Goal: Task Accomplishment & Management: Use online tool/utility

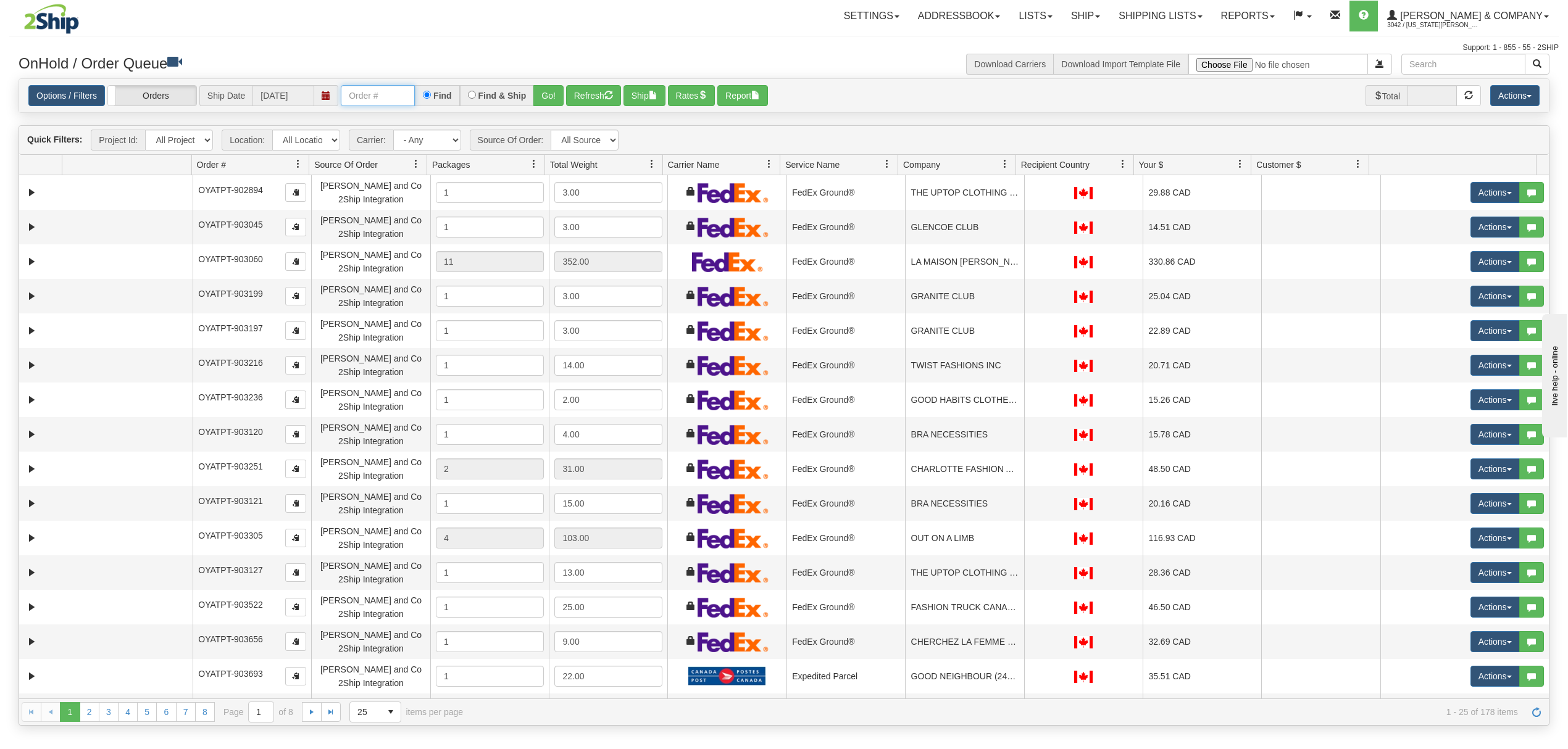
click at [378, 97] on input "text" at bounding box center [378, 96] width 74 height 21
type input "OYATPT-903811"
click at [544, 90] on button "Go!" at bounding box center [548, 96] width 30 height 21
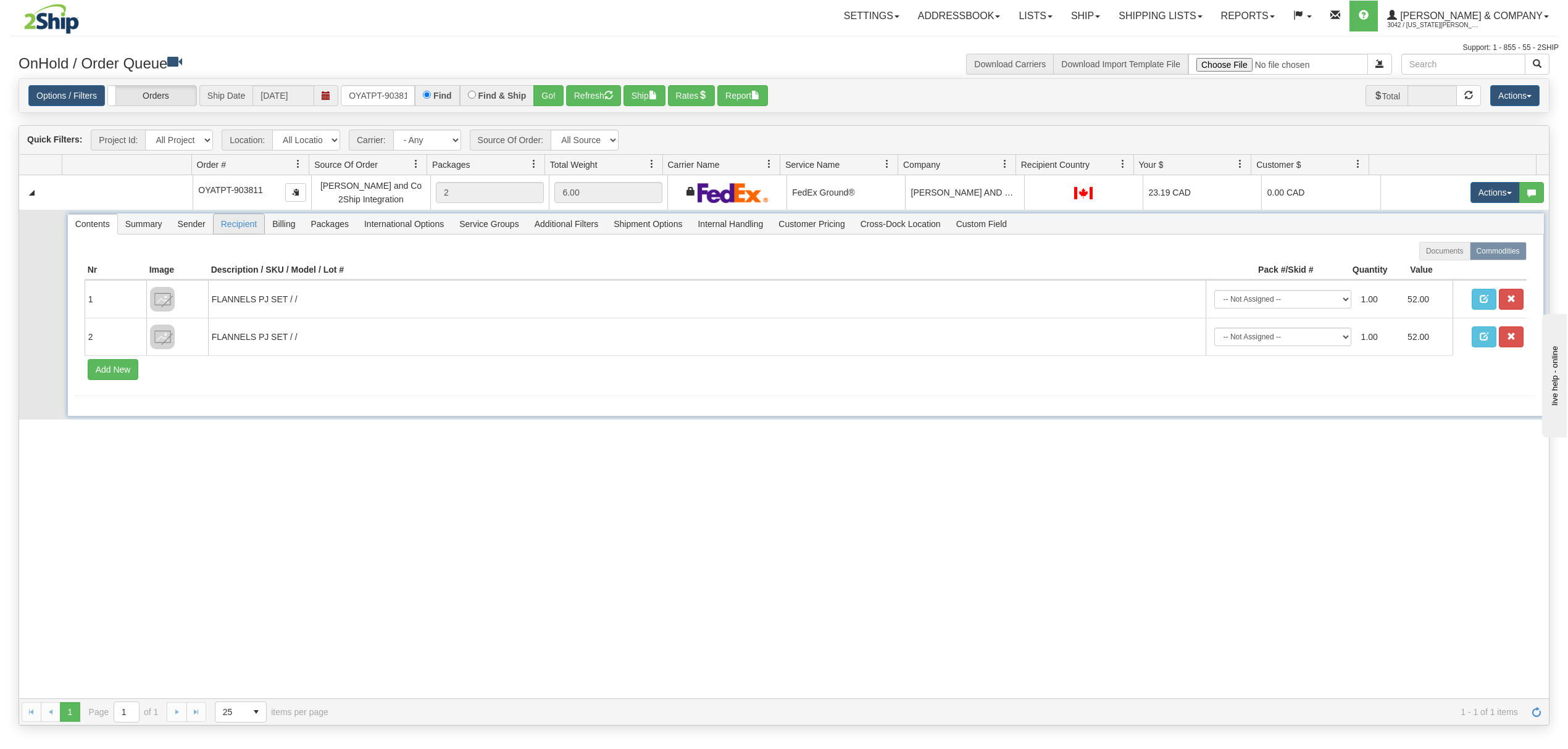
click at [239, 230] on span "Recipient" at bounding box center [239, 224] width 51 height 20
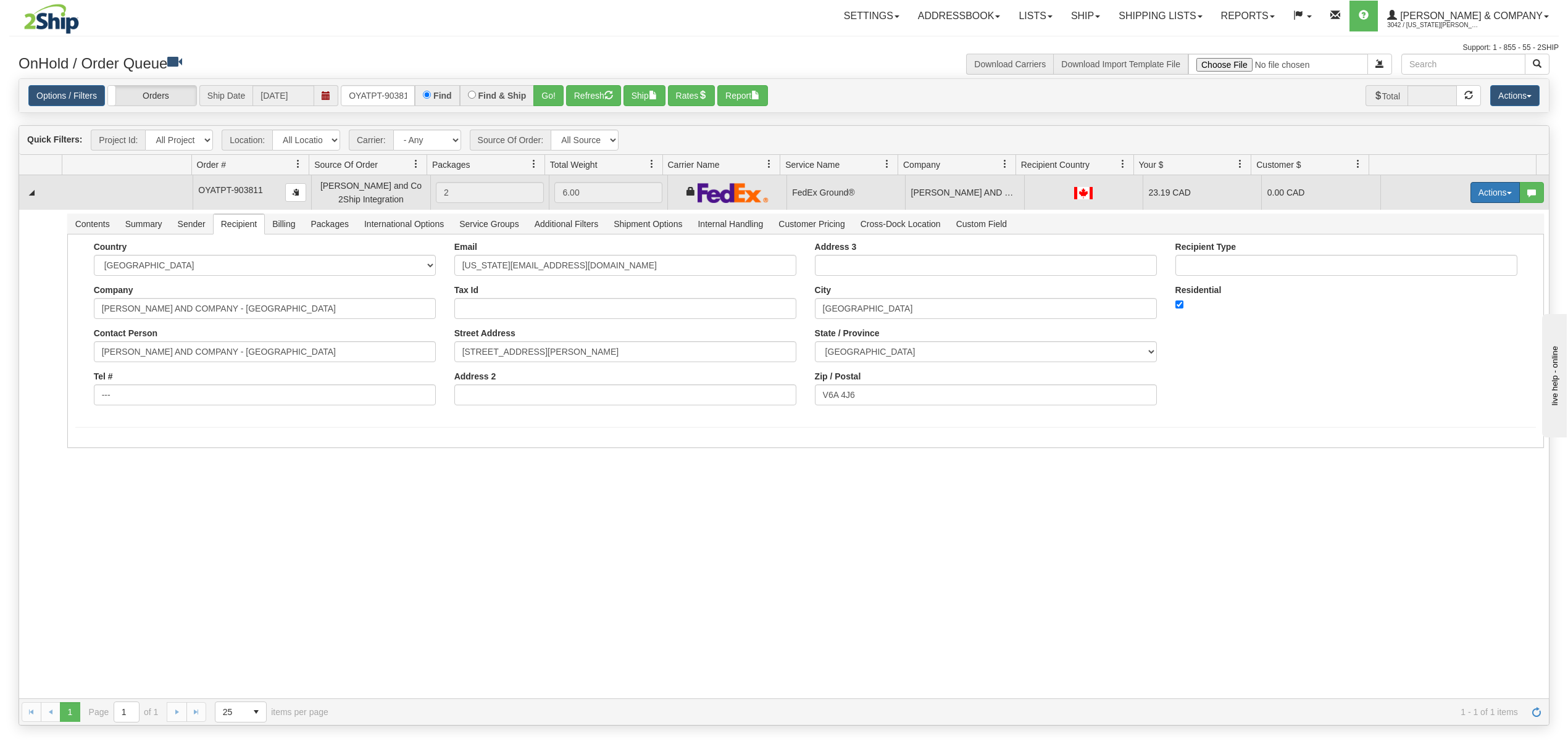
click at [1471, 196] on button "Actions" at bounding box center [1495, 192] width 49 height 21
click at [1435, 263] on span "Ship" at bounding box center [1446, 264] width 26 height 10
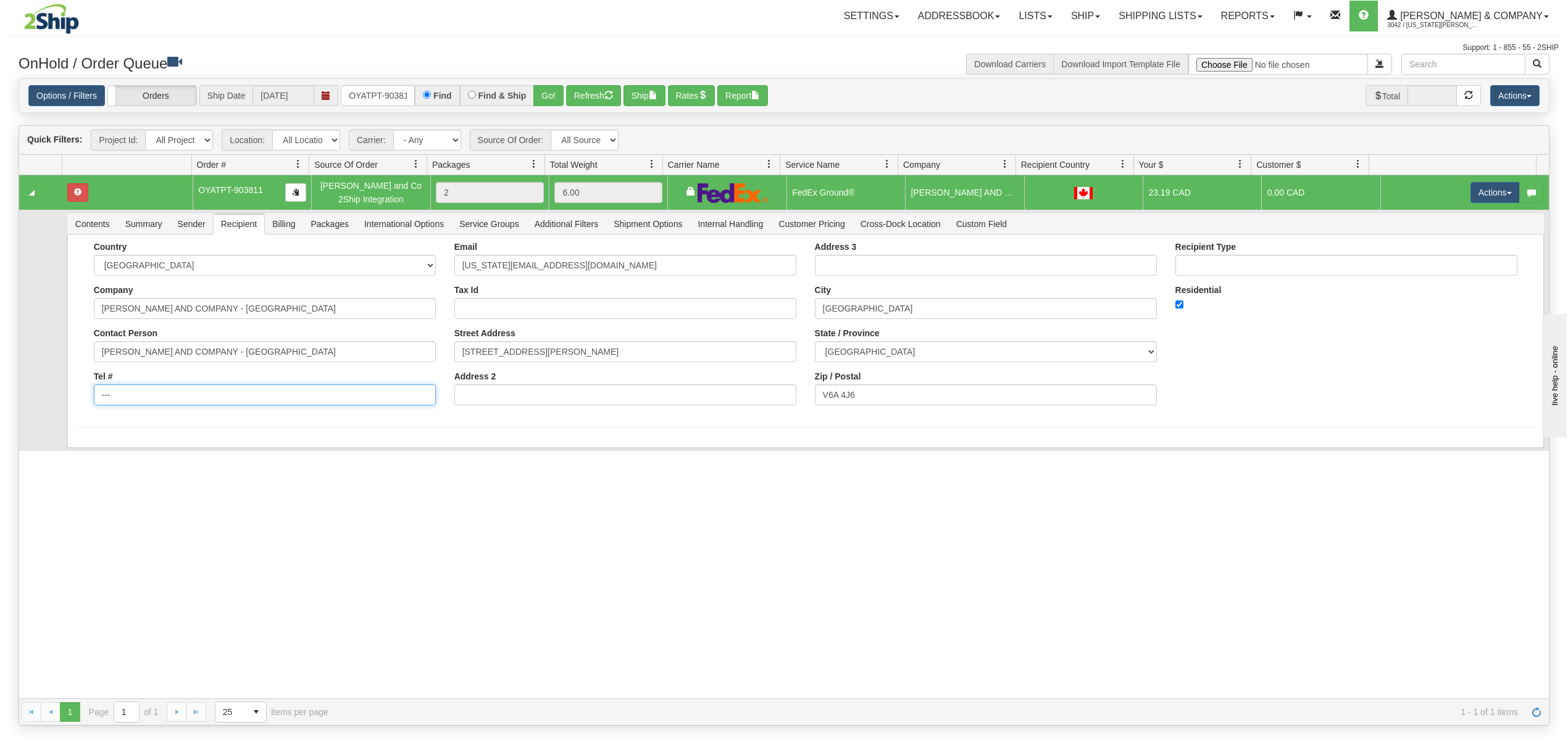
drag, startPoint x: 171, startPoint y: 387, endPoint x: 25, endPoint y: 400, distance: 146.6
click at [25, 400] on tr "Contents Summary Sender Recipient Billing Packages International Options Servic…" at bounding box center [784, 330] width 1530 height 241
drag, startPoint x: 147, startPoint y: 403, endPoint x: 184, endPoint y: 407, distance: 37.2
click at [152, 403] on input "Tel #" at bounding box center [264, 395] width 342 height 21
type input "18886562228"
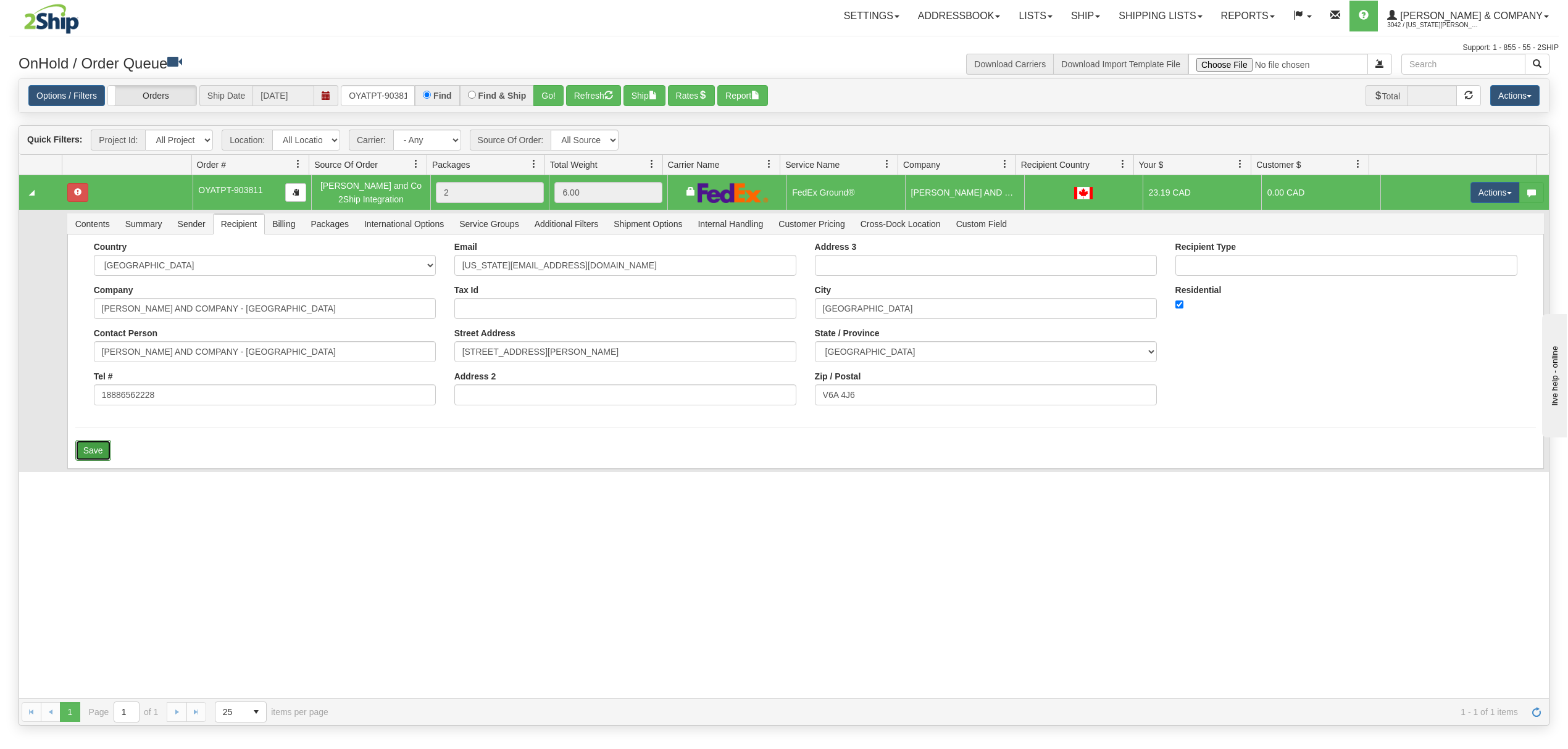
click at [107, 454] on button "Save" at bounding box center [93, 450] width 36 height 21
drag, startPoint x: 1477, startPoint y: 198, endPoint x: 1462, endPoint y: 228, distance: 33.5
click at [1478, 198] on button "Actions" at bounding box center [1495, 192] width 49 height 21
click at [1433, 262] on span "Ship" at bounding box center [1446, 264] width 26 height 10
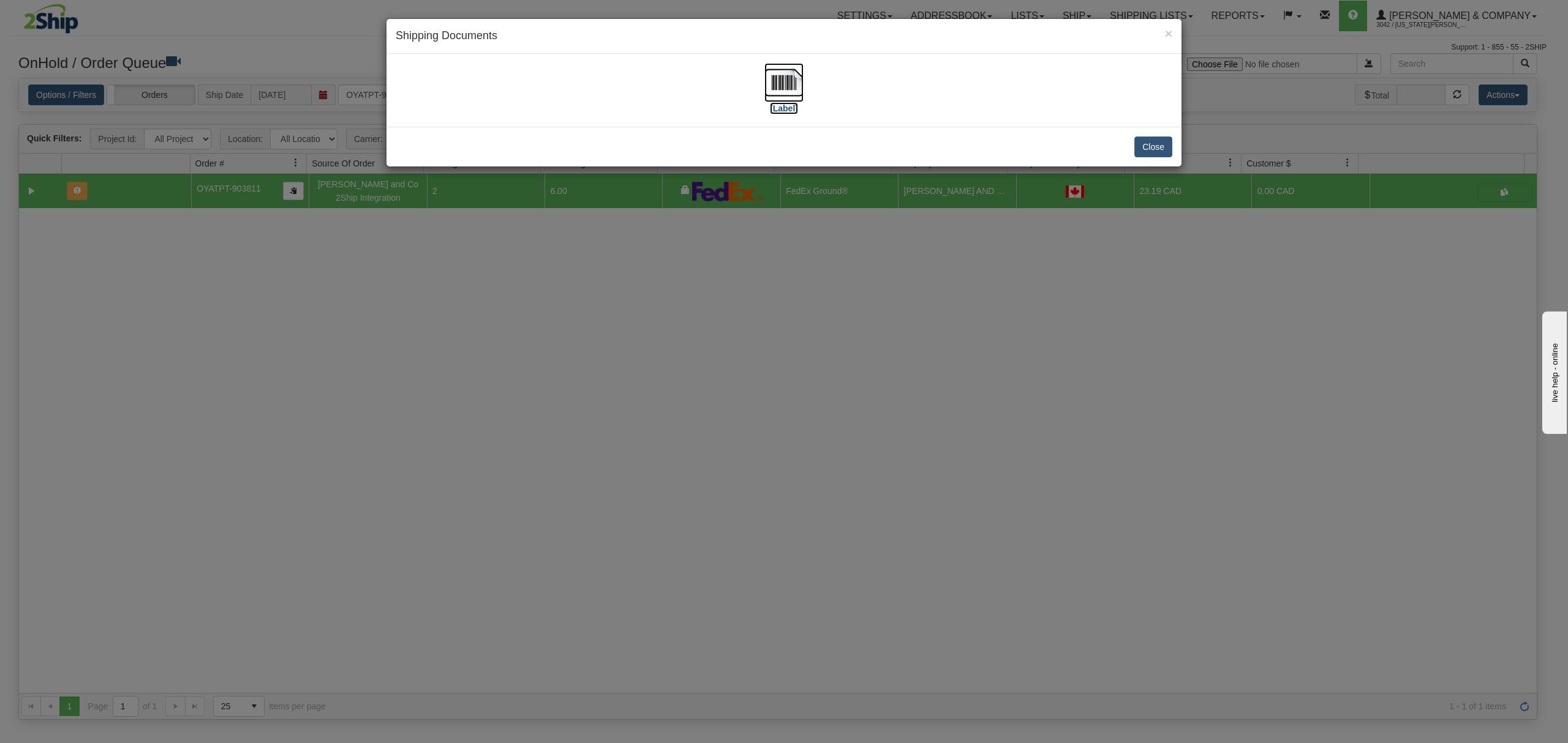
click at [789, 78] on img at bounding box center [784, 83] width 39 height 39
click at [1162, 139] on button "Close" at bounding box center [1154, 147] width 38 height 21
